Goal: Task Accomplishment & Management: Manage account settings

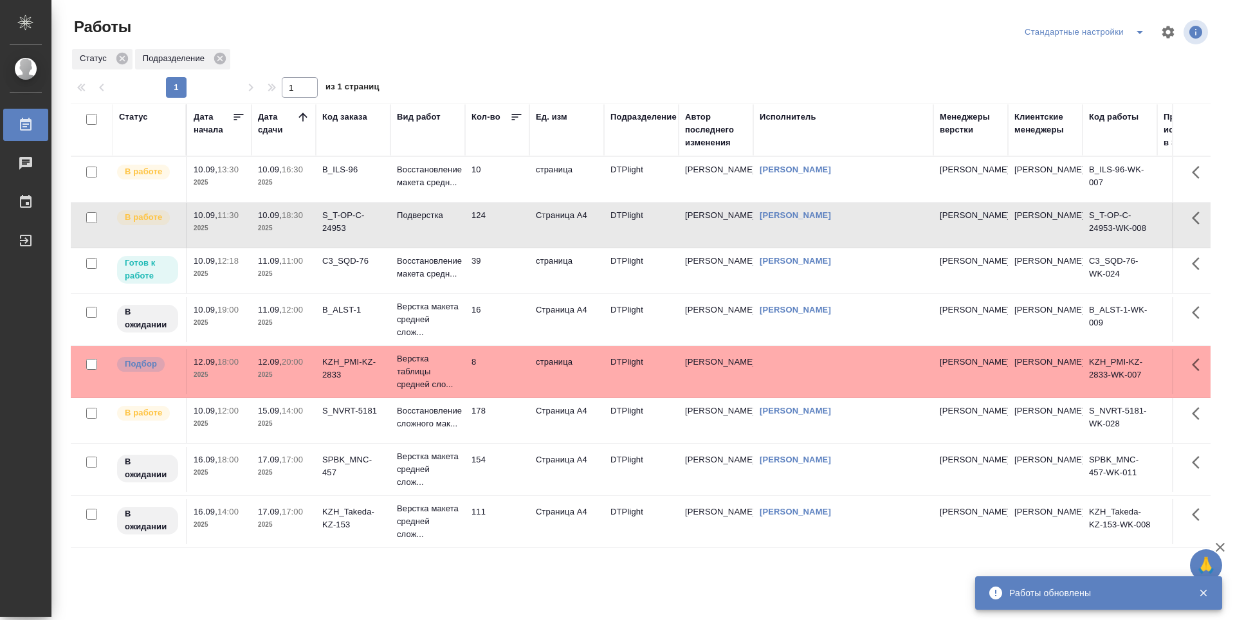
click at [304, 116] on icon at bounding box center [303, 117] width 13 height 13
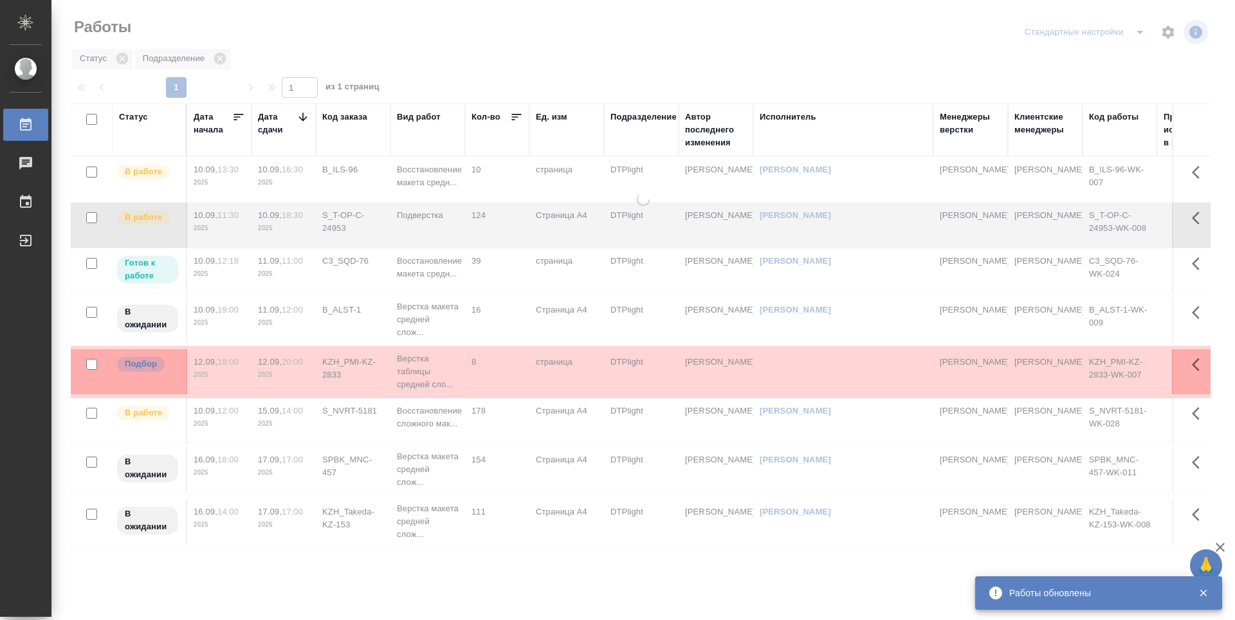
click at [304, 116] on icon at bounding box center [303, 117] width 13 height 13
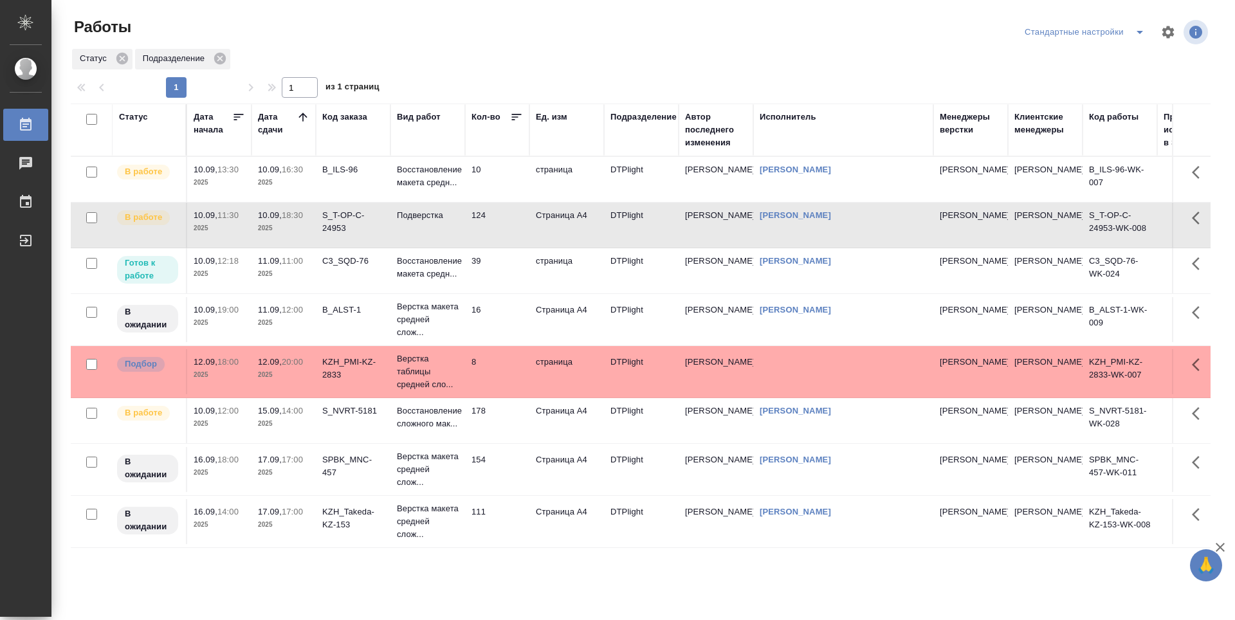
click at [507, 285] on td "39" at bounding box center [497, 270] width 64 height 45
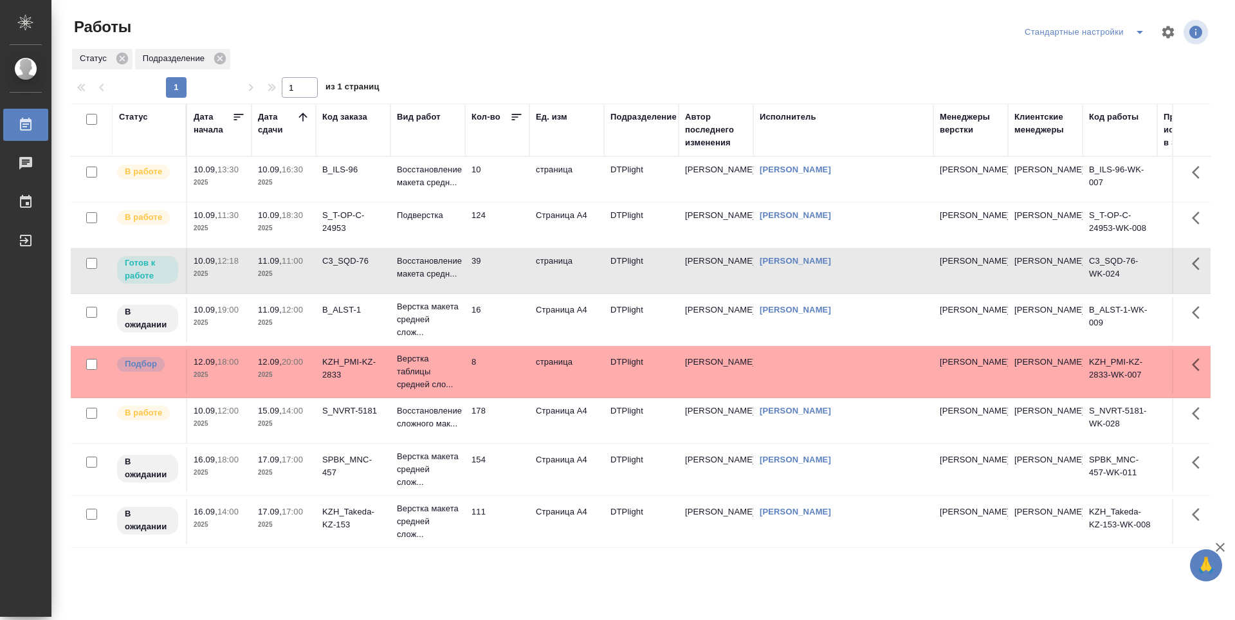
click at [506, 335] on td "16" at bounding box center [497, 319] width 64 height 45
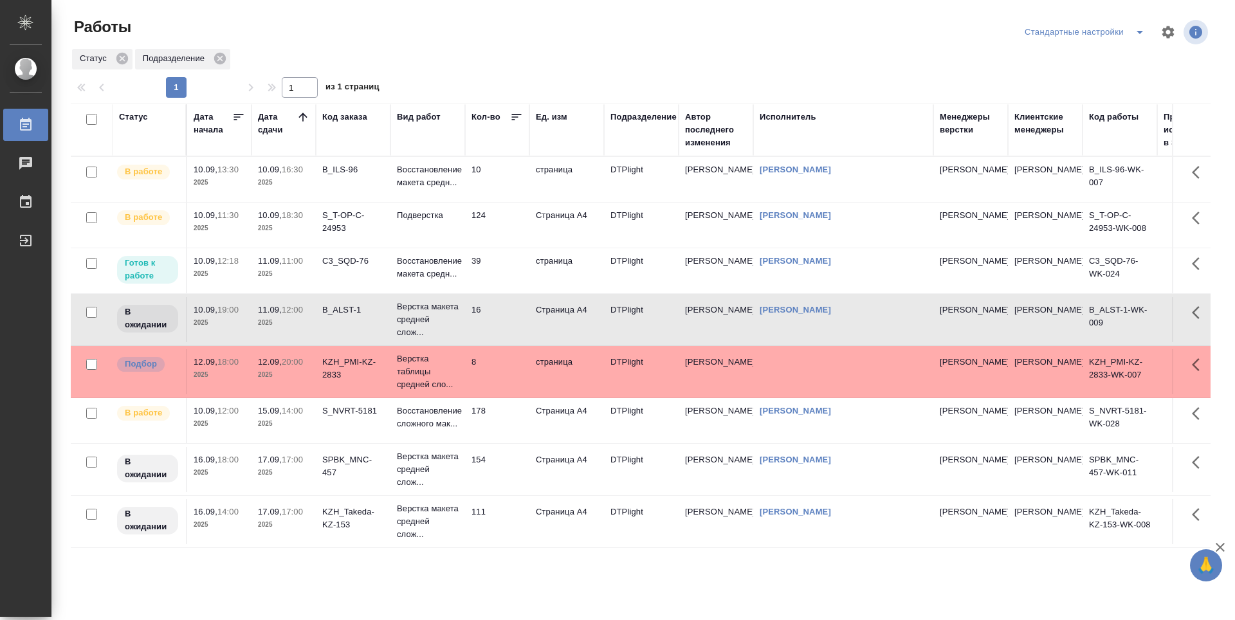
click at [508, 394] on td "8" at bounding box center [497, 371] width 64 height 45
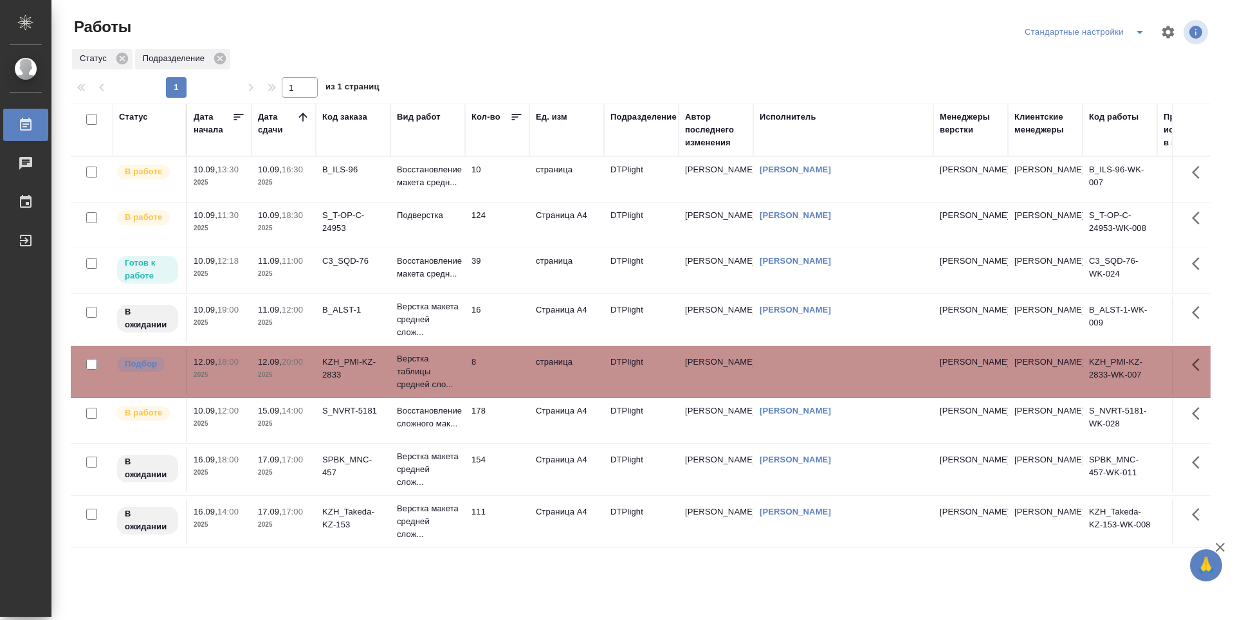
click at [513, 440] on td "178" at bounding box center [497, 420] width 64 height 45
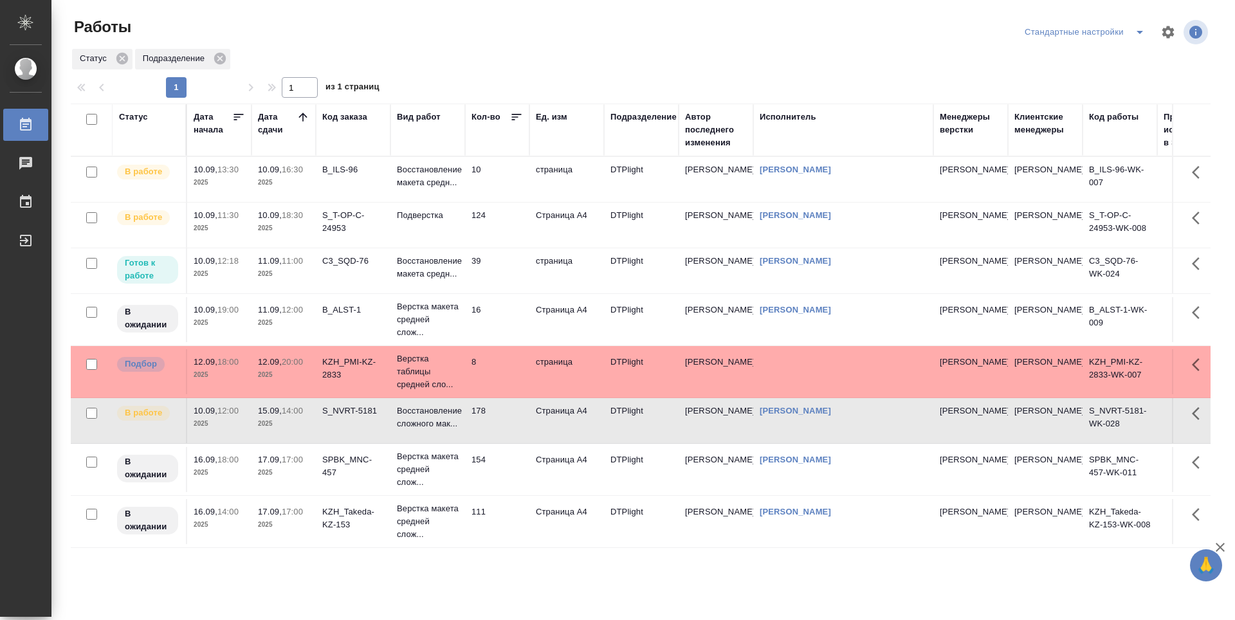
click at [504, 190] on td "10" at bounding box center [497, 179] width 64 height 45
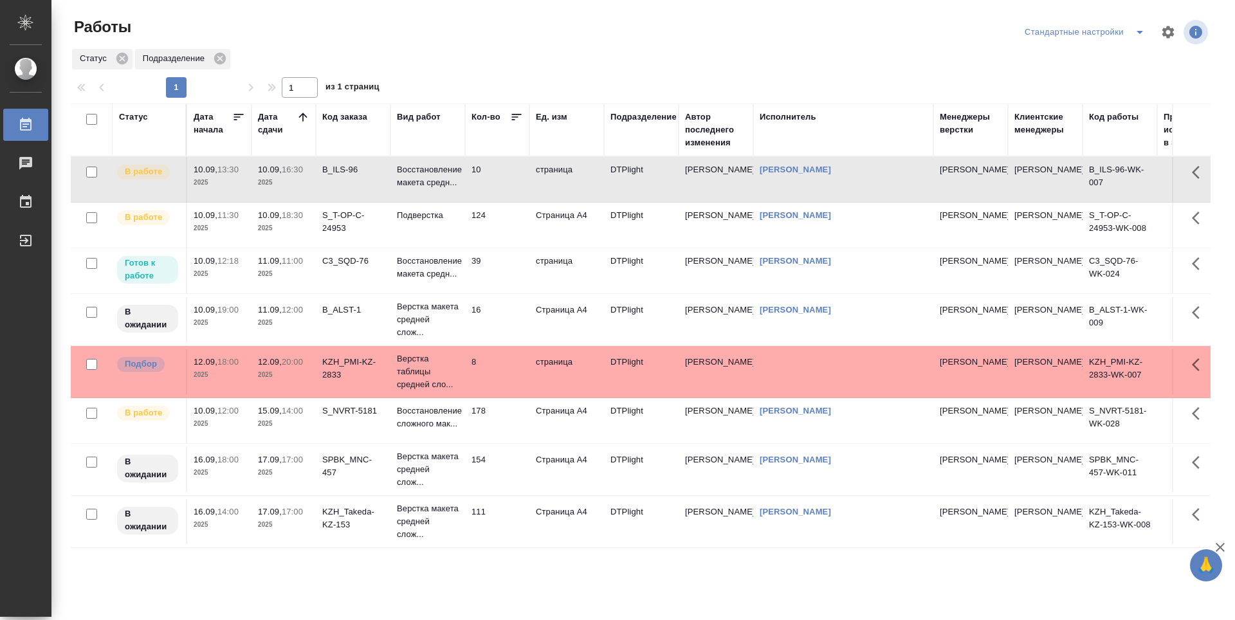
click at [531, 237] on td "Страница А4" at bounding box center [566, 225] width 75 height 45
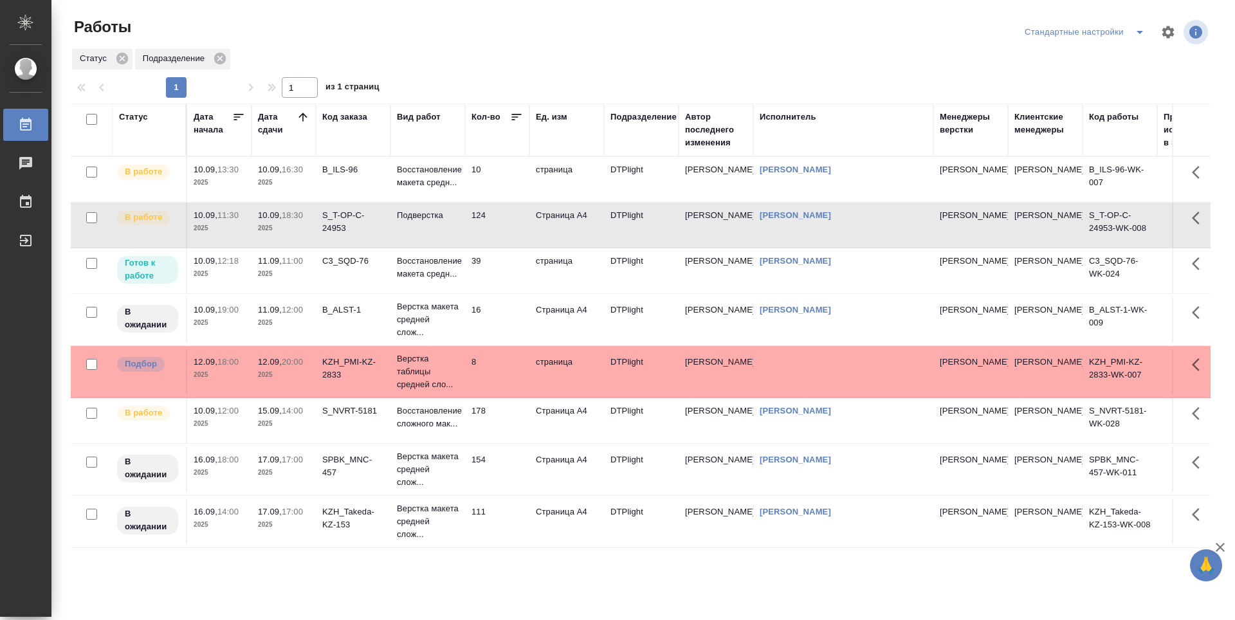
click at [517, 282] on td "39" at bounding box center [497, 270] width 64 height 45
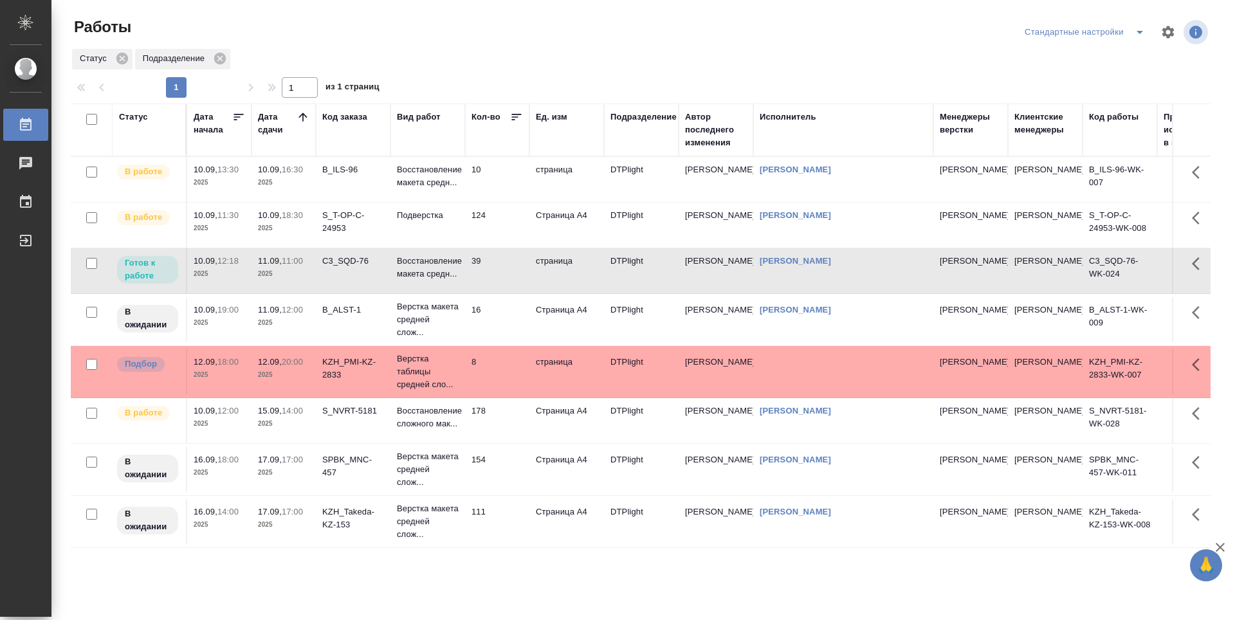
click at [514, 291] on td "39" at bounding box center [497, 270] width 64 height 45
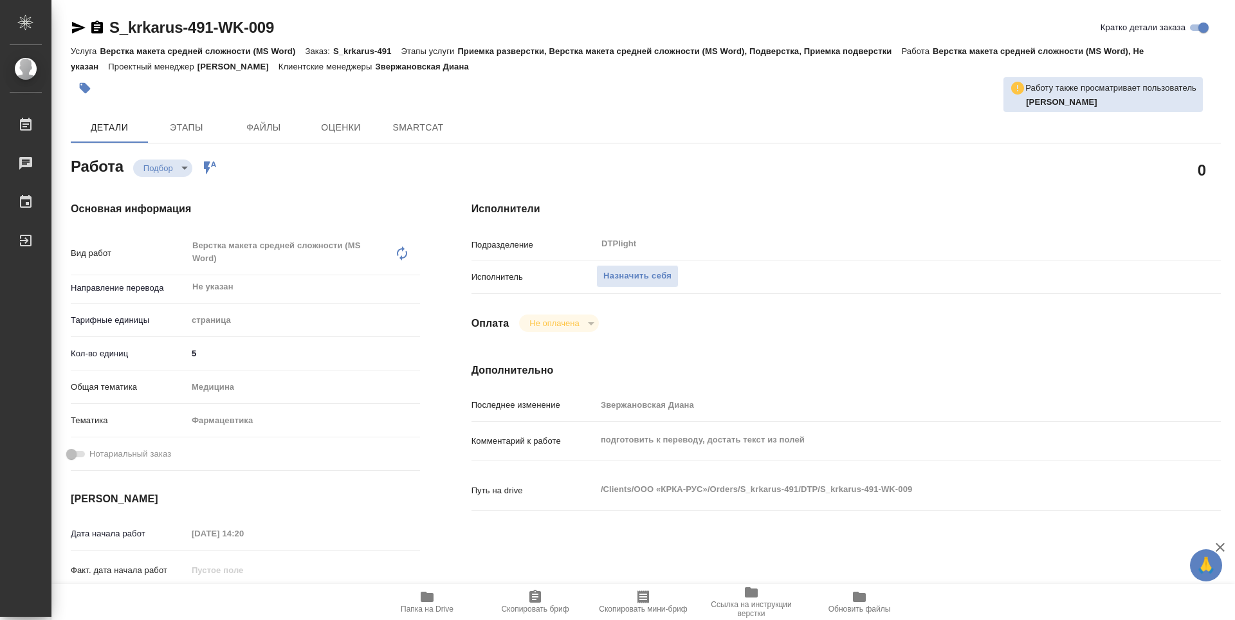
type textarea "x"
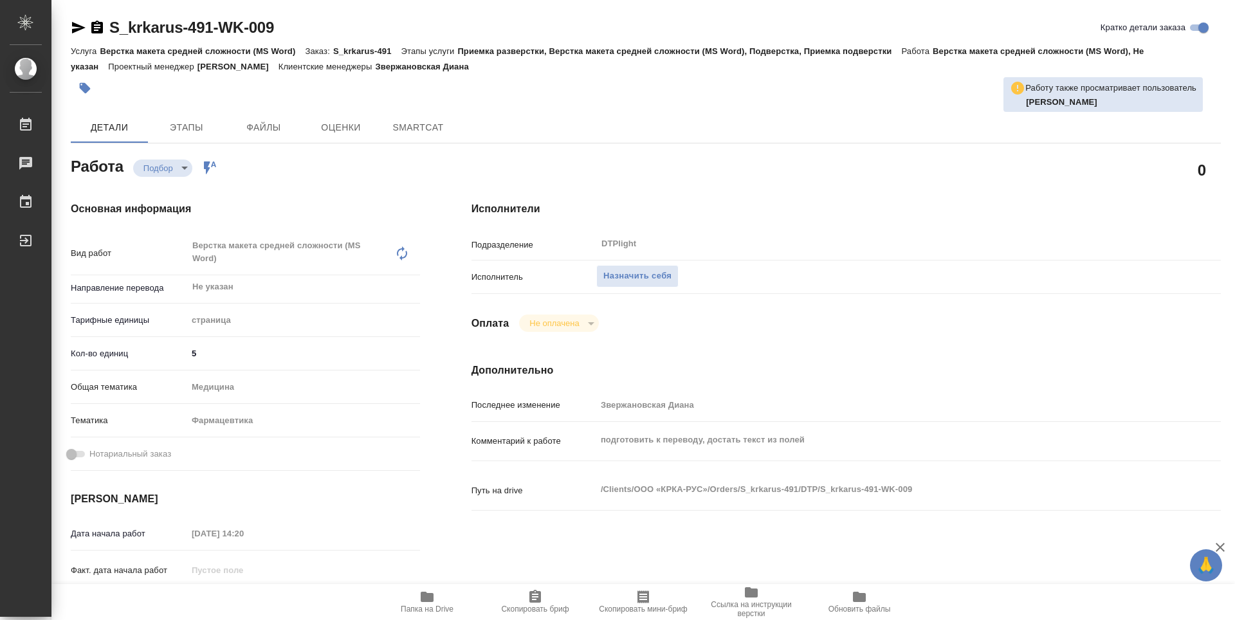
type textarea "x"
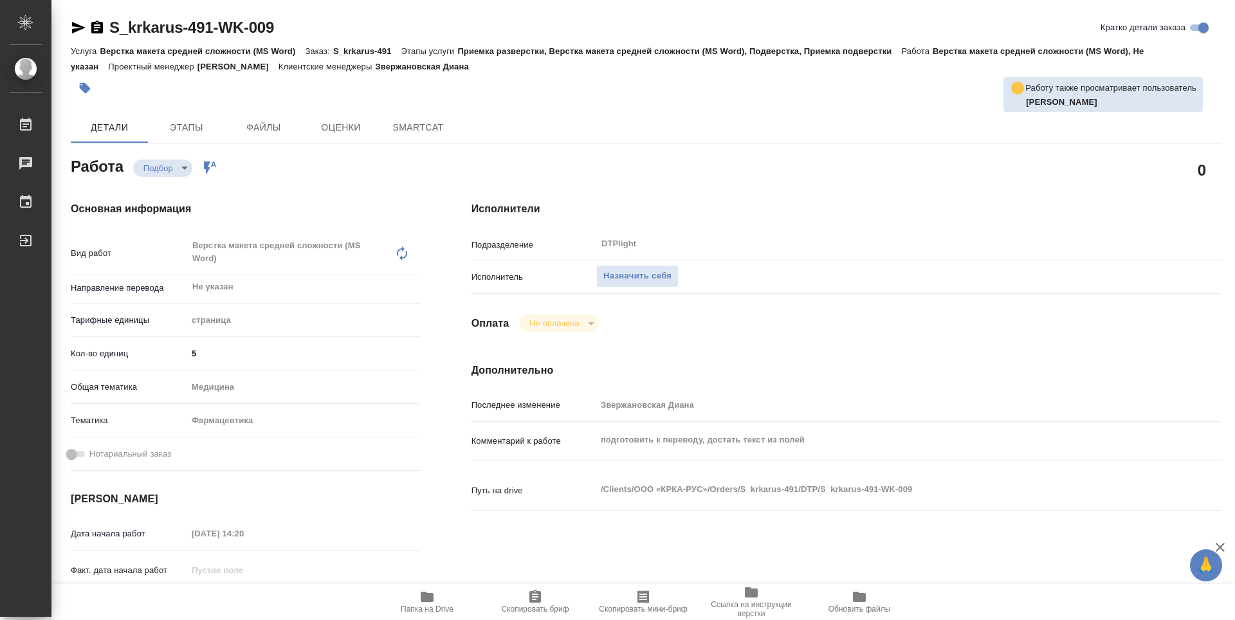
type textarea "x"
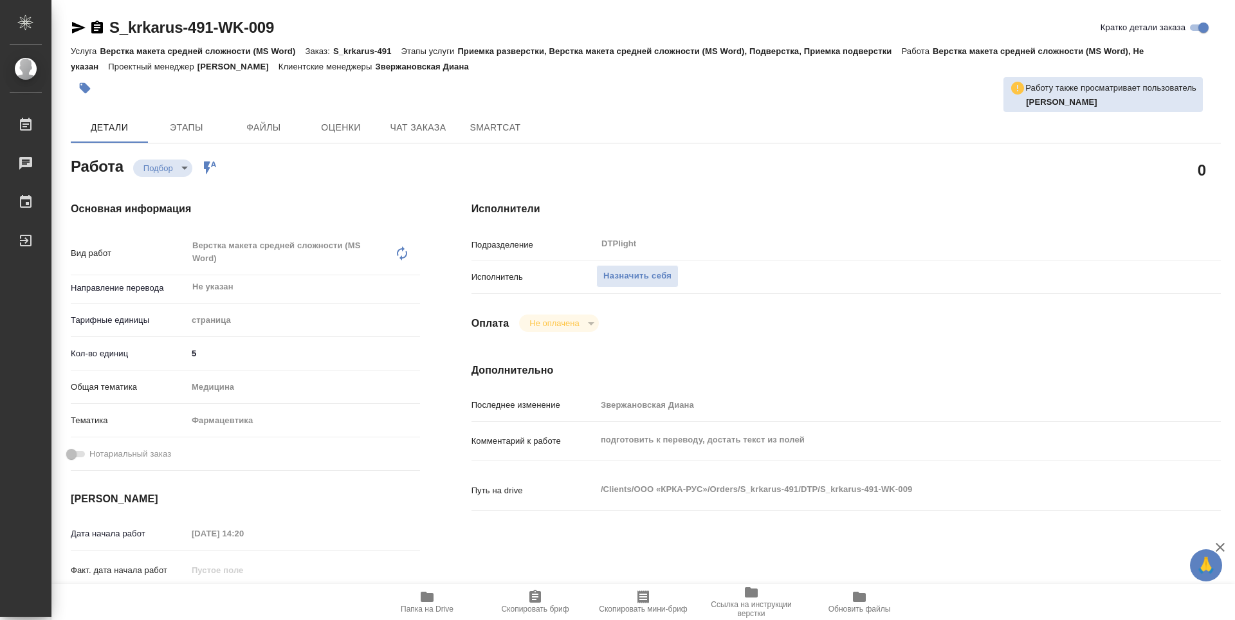
type textarea "x"
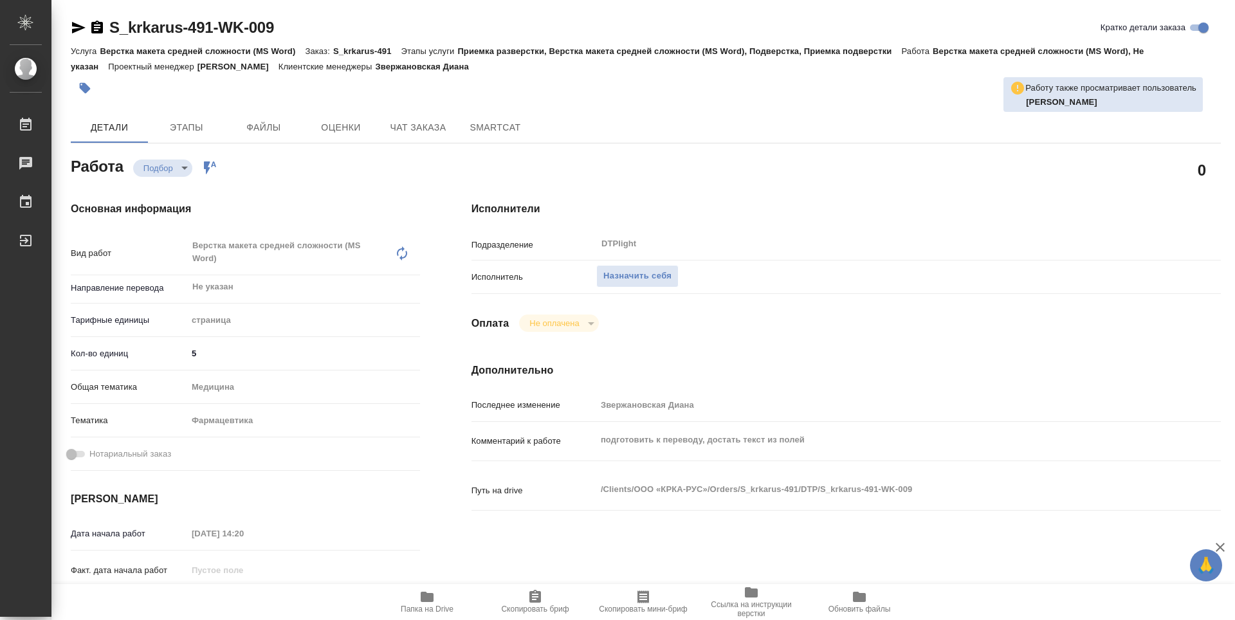
scroll to position [193, 0]
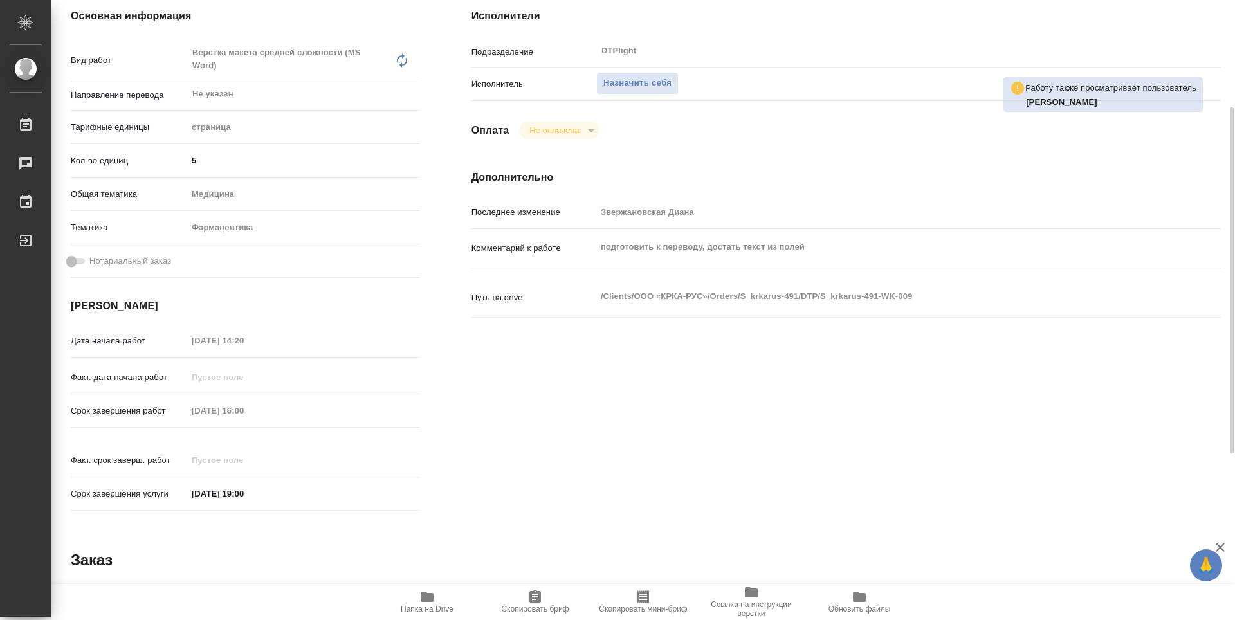
type textarea "x"
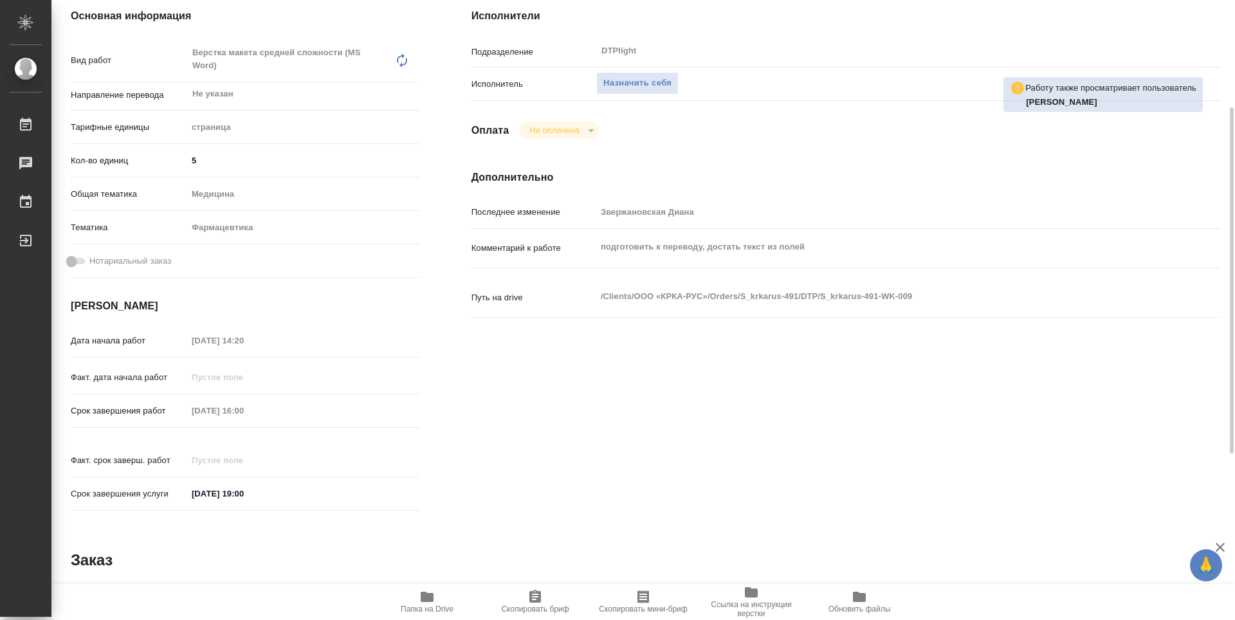
click at [418, 591] on span "Папка на Drive" at bounding box center [427, 601] width 93 height 24
click at [661, 80] on span "Назначить себя" at bounding box center [637, 83] width 68 height 15
type textarea "x"
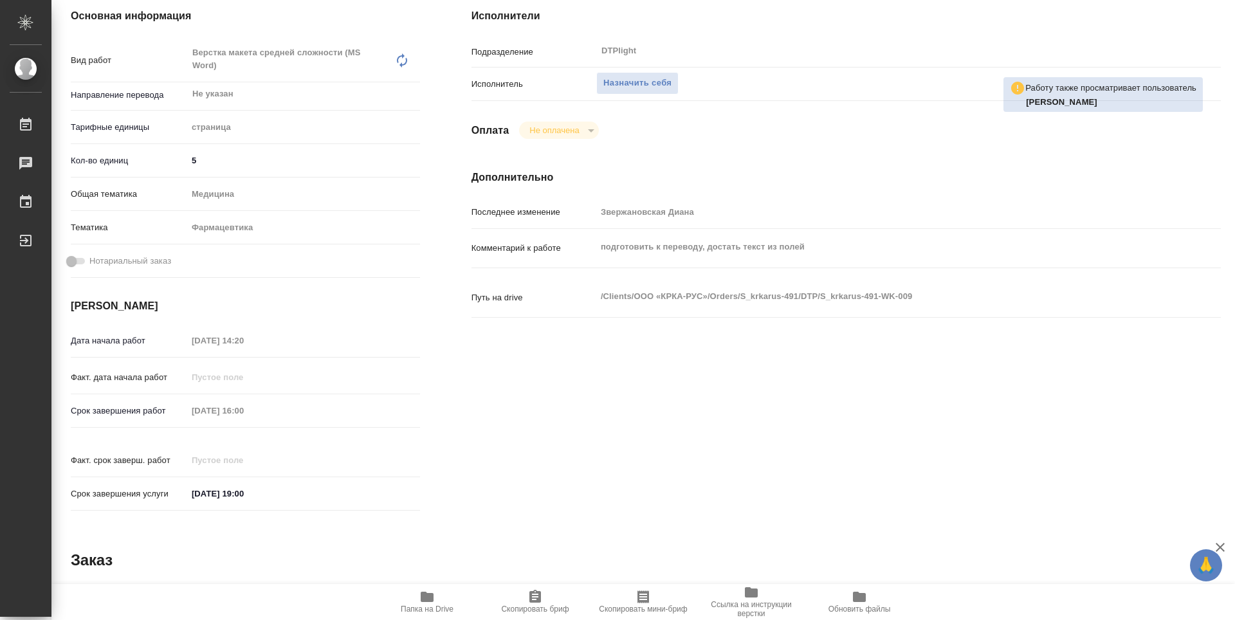
type textarea "x"
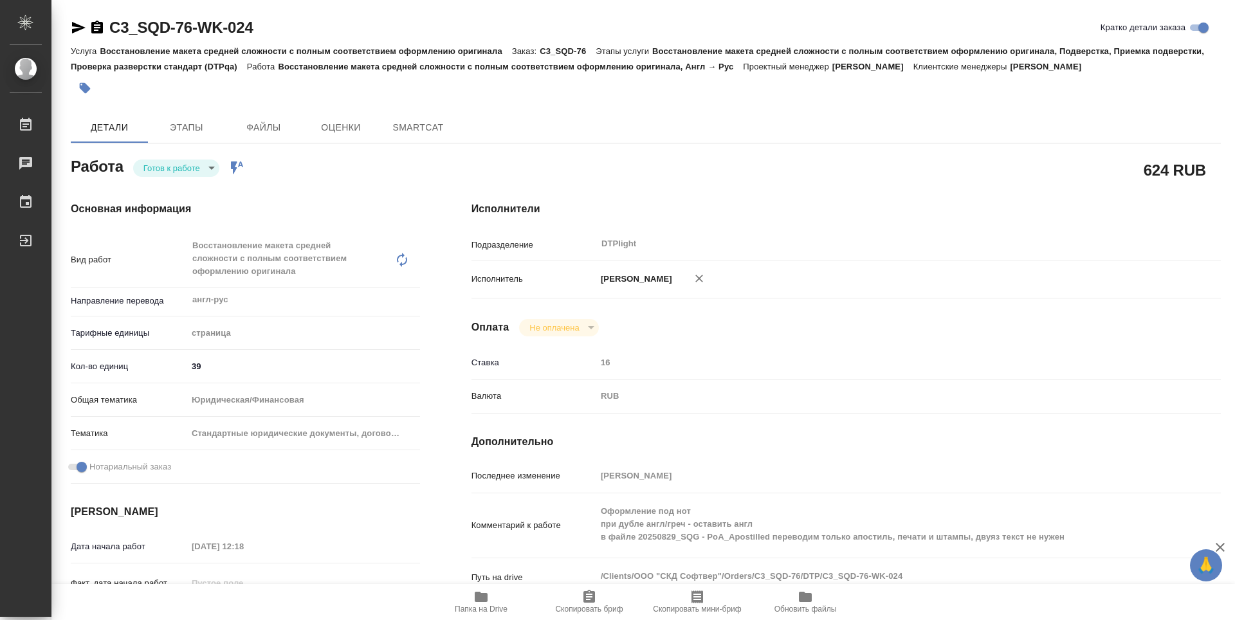
type textarea "x"
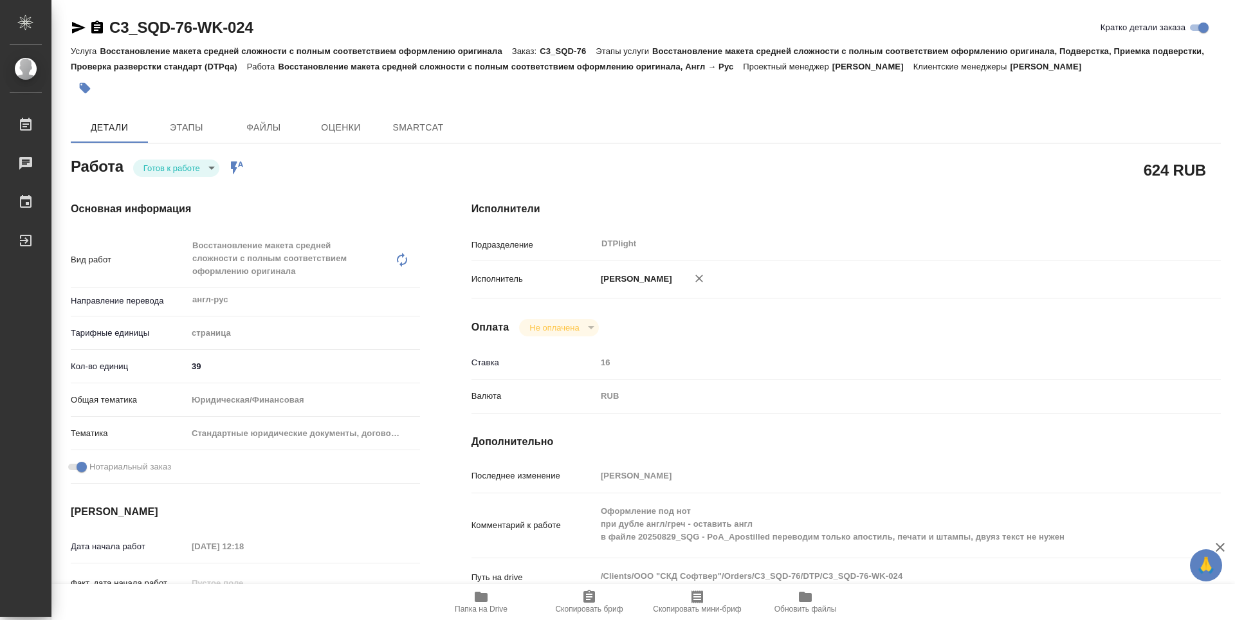
type textarea "x"
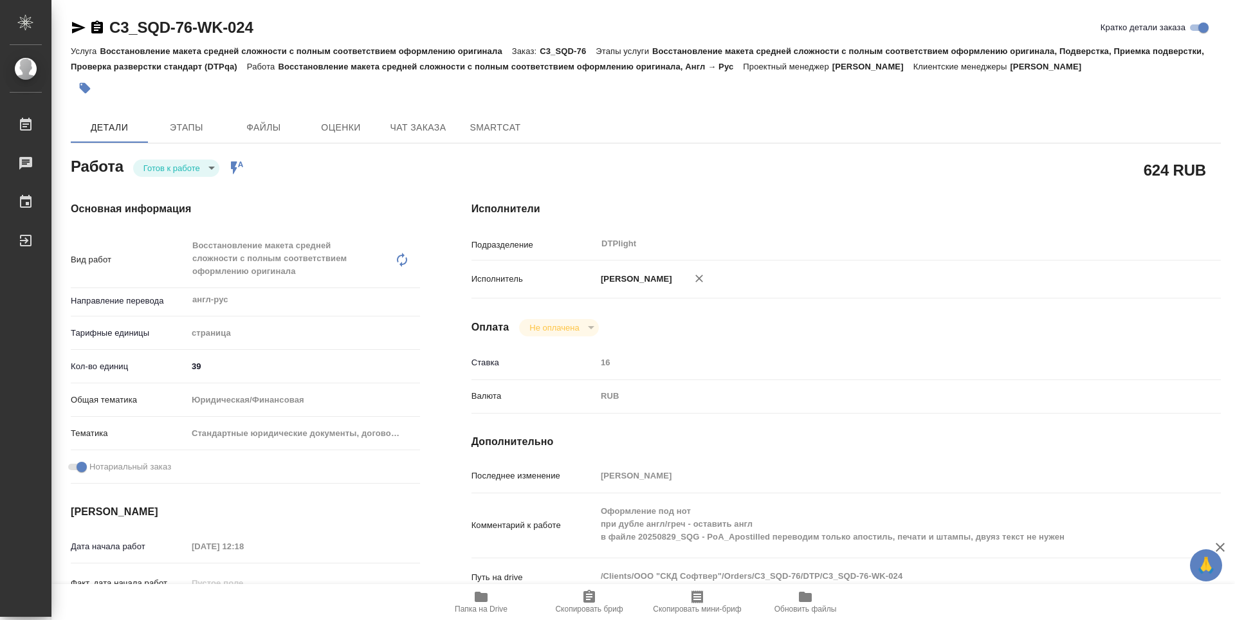
type textarea "x"
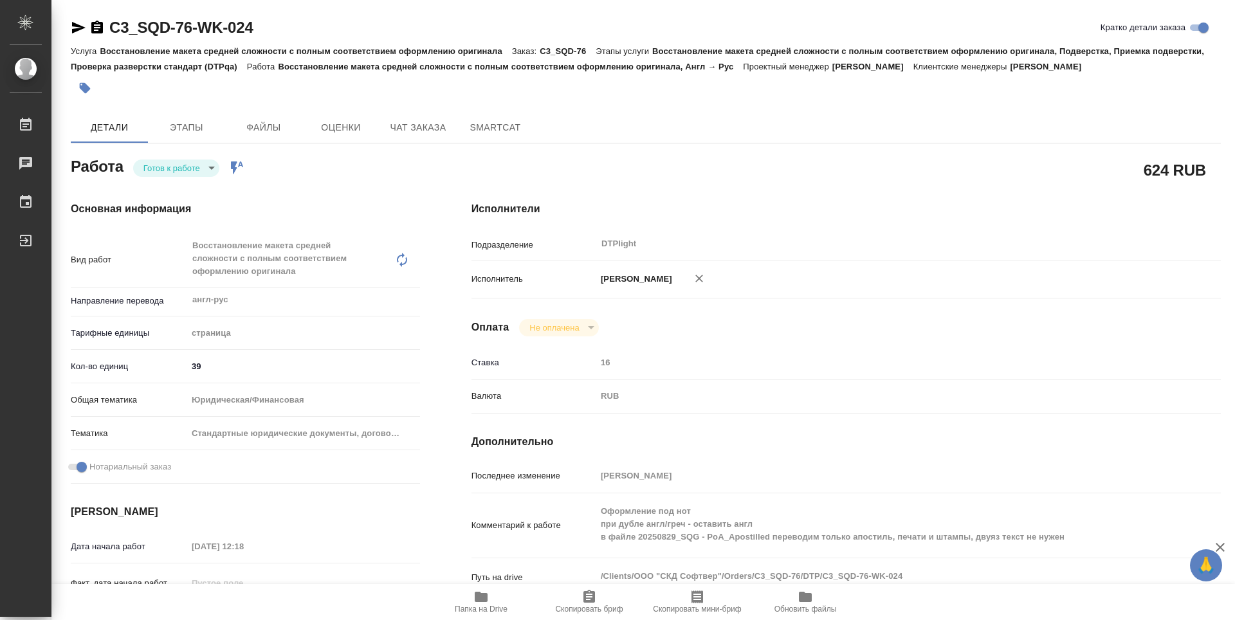
type textarea "x"
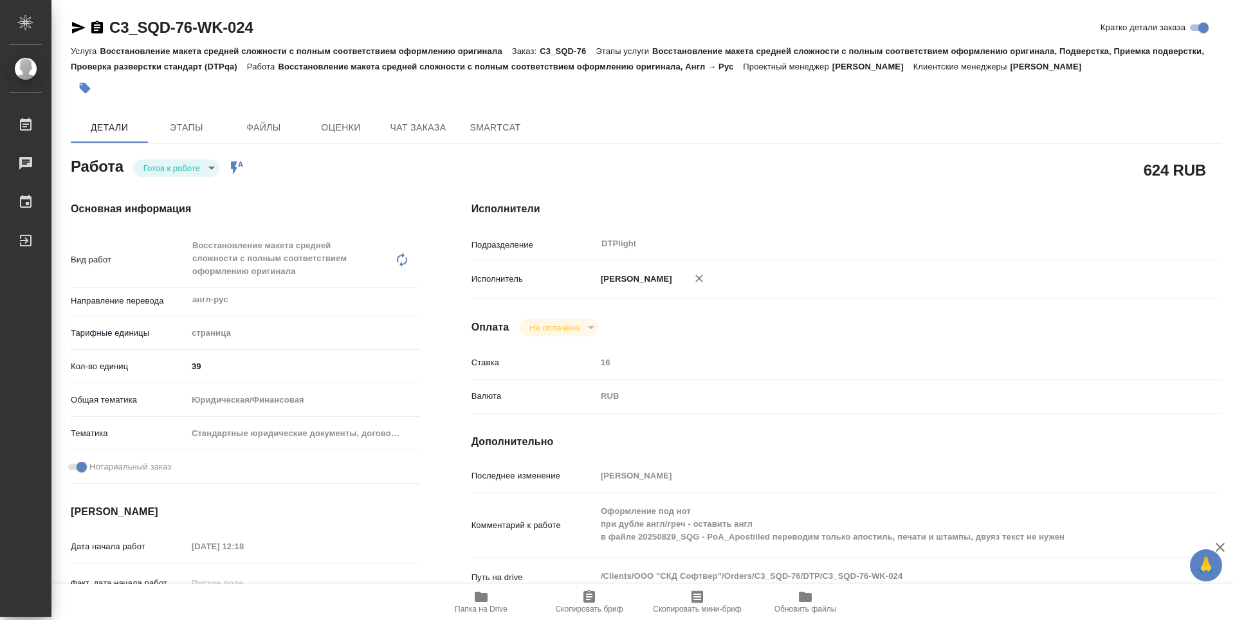
click at [481, 596] on icon "button" at bounding box center [481, 597] width 13 height 10
click at [98, 25] on icon "button" at bounding box center [96, 27] width 15 height 15
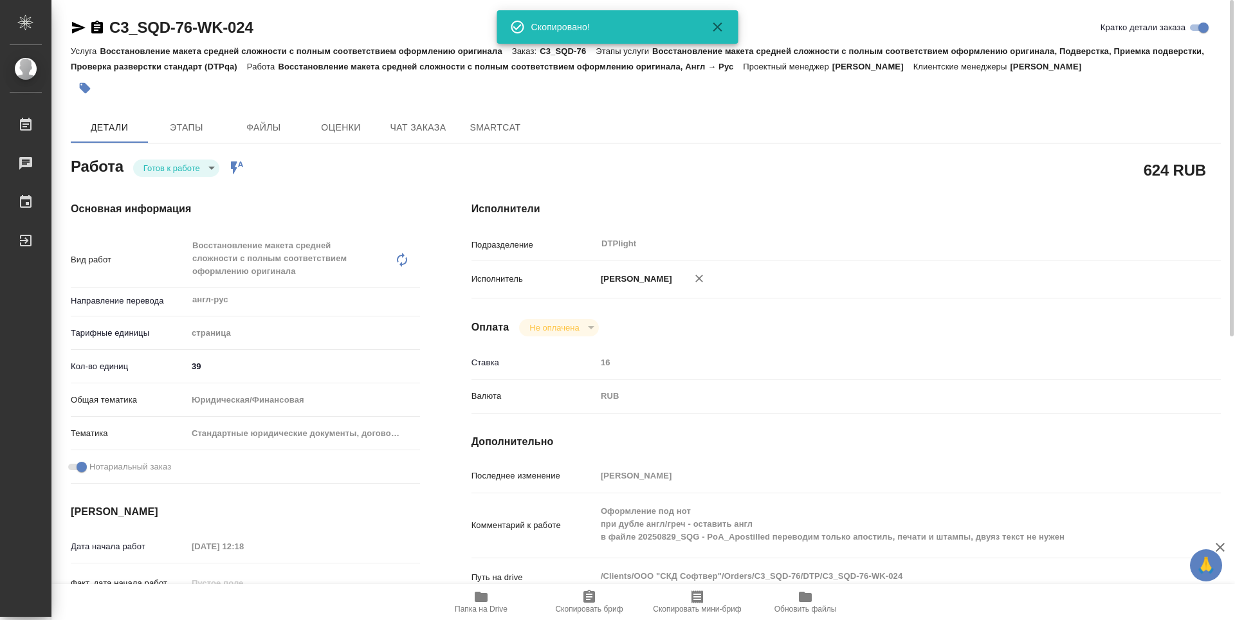
scroll to position [521, 0]
